Goal: Check status: Check status

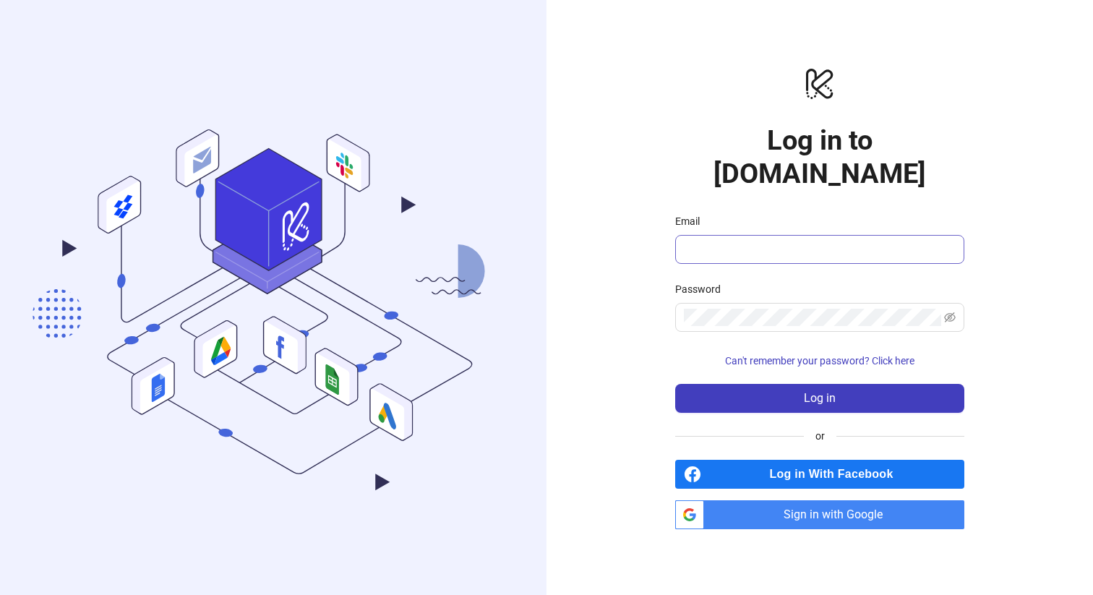
click at [867, 246] on span at bounding box center [819, 249] width 289 height 29
click at [870, 241] on input "Email" at bounding box center [818, 249] width 269 height 17
type input "**********"
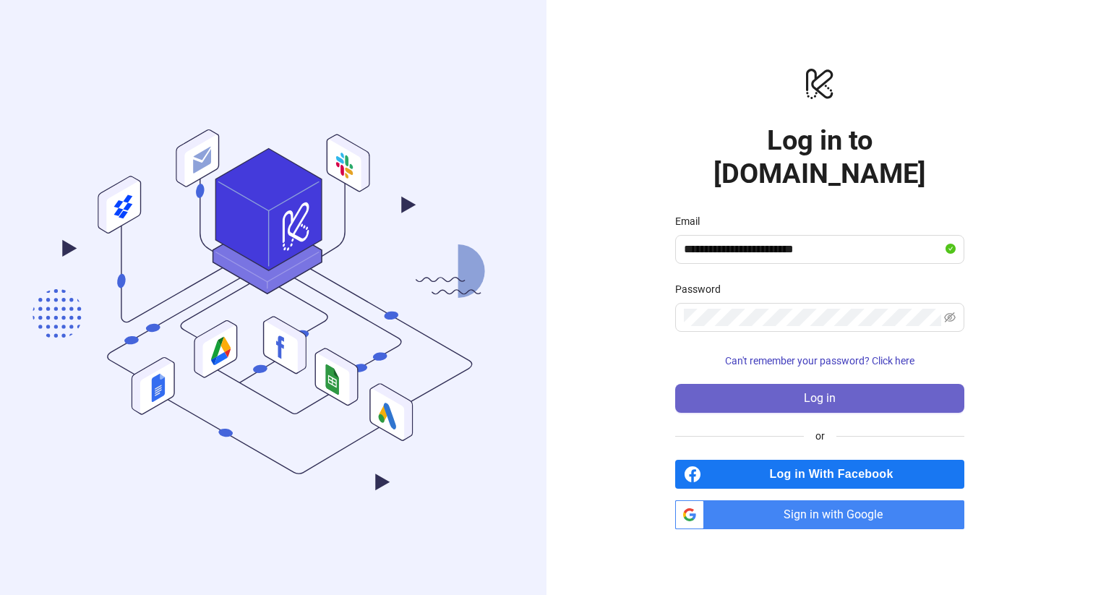
click at [821, 392] on span "Log in" at bounding box center [820, 398] width 32 height 13
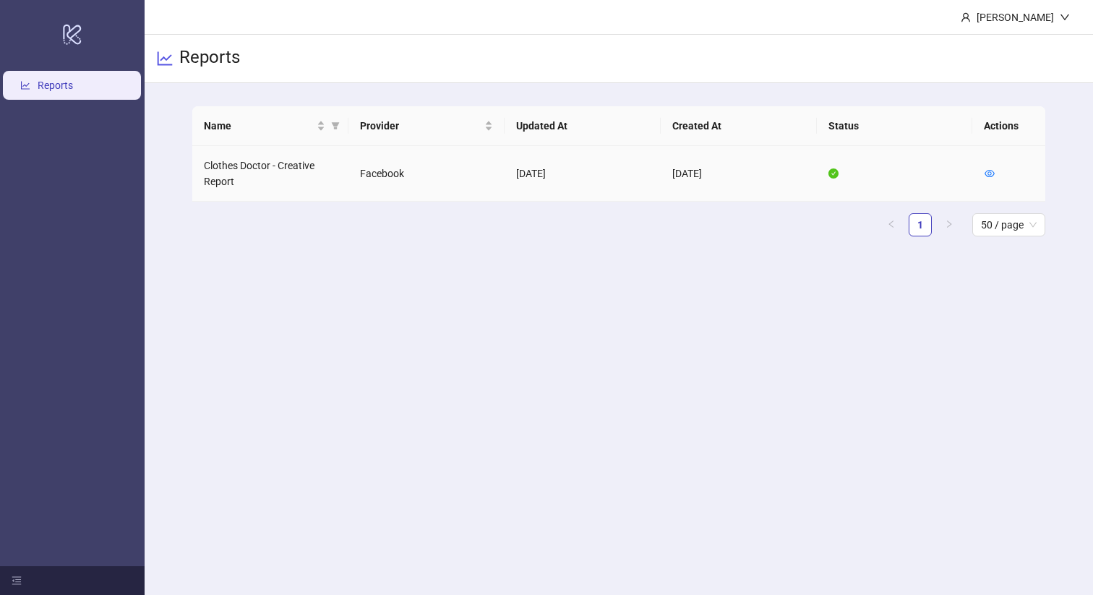
click at [996, 158] on td at bounding box center [1009, 174] width 72 height 56
click at [200, 170] on td "Clothes Doctor - Creative Report" at bounding box center [270, 174] width 156 height 56
click at [989, 170] on icon "eye" at bounding box center [990, 173] width 10 height 7
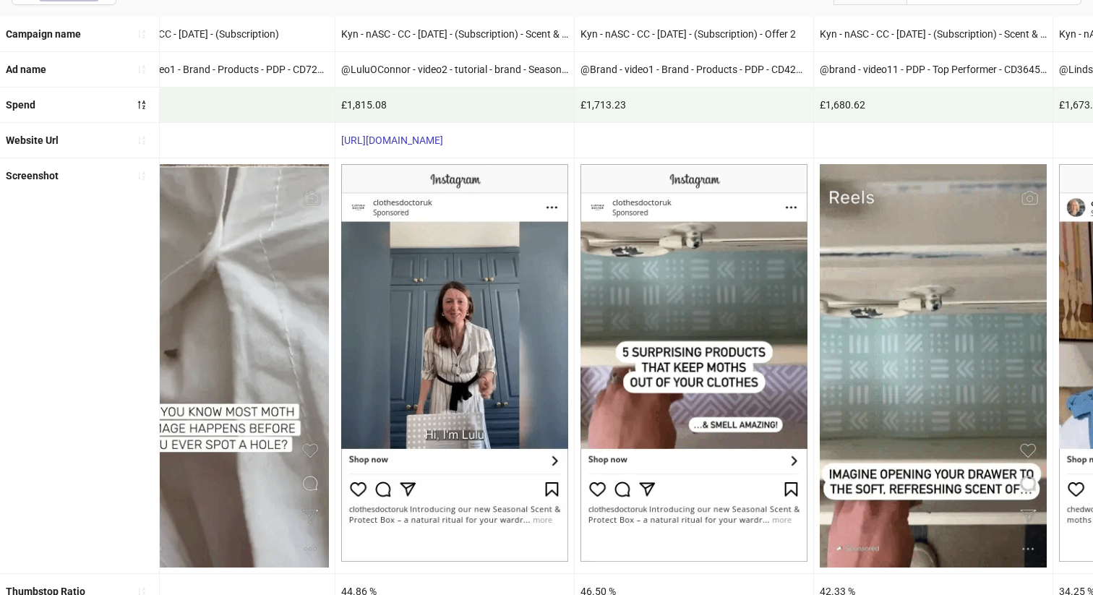
scroll to position [0, 3852]
